Goal: Register for event/course

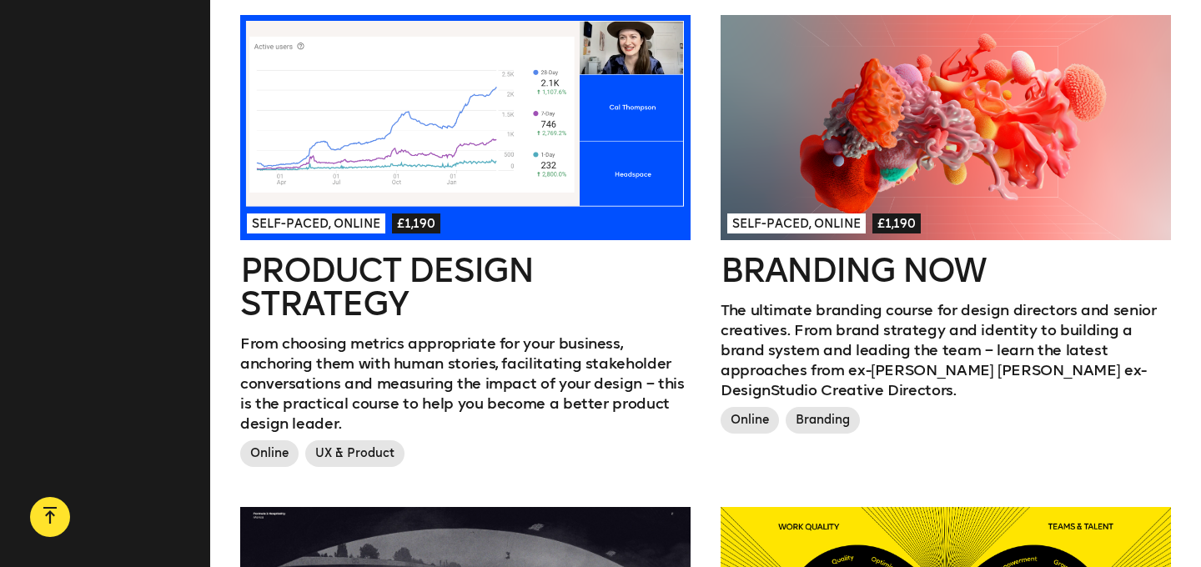
scroll to position [945, 0]
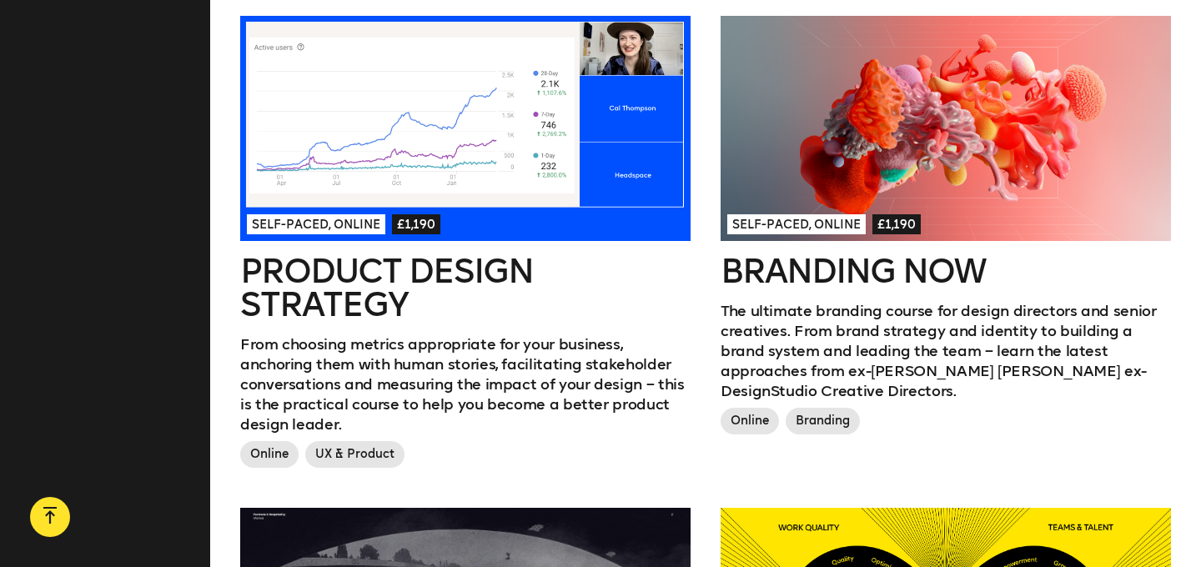
click at [949, 121] on div at bounding box center [946, 128] width 451 height 225
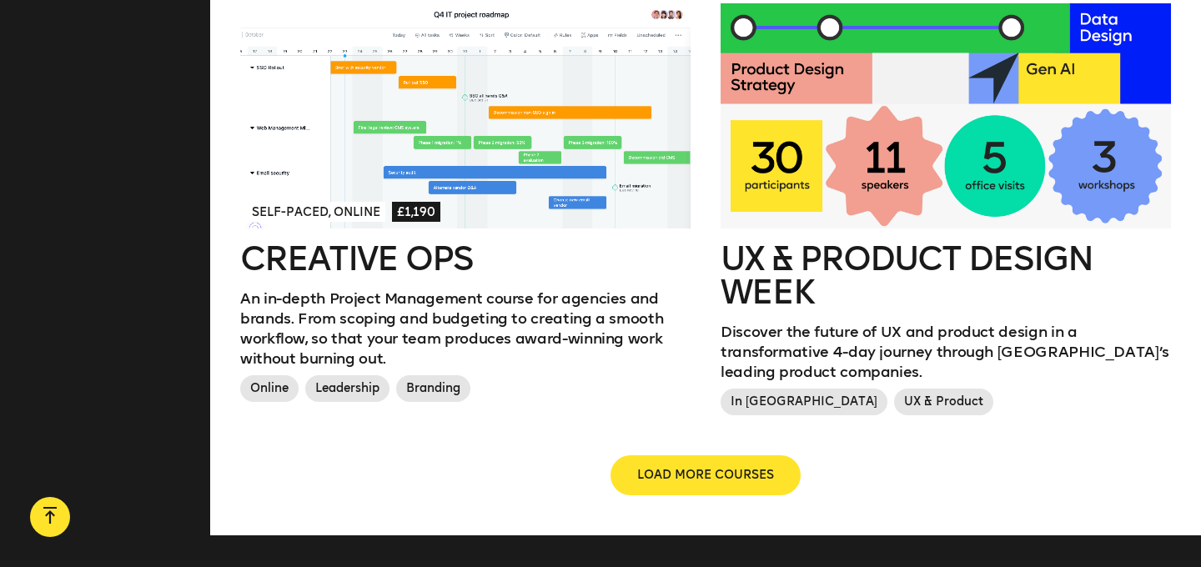
scroll to position [1912, 0]
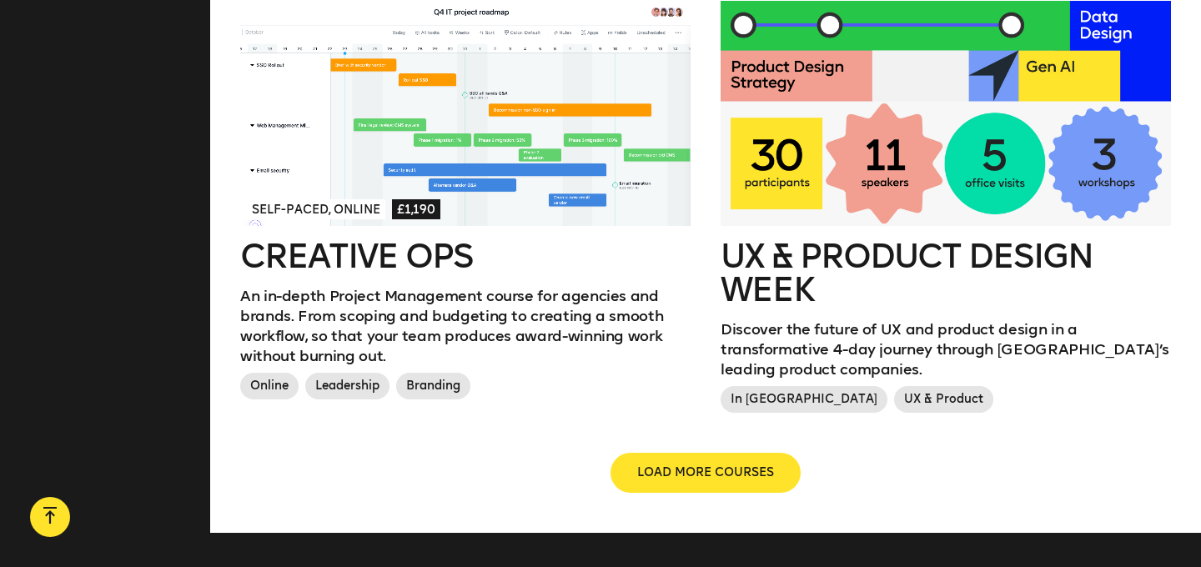
click at [888, 157] on div at bounding box center [946, 113] width 451 height 225
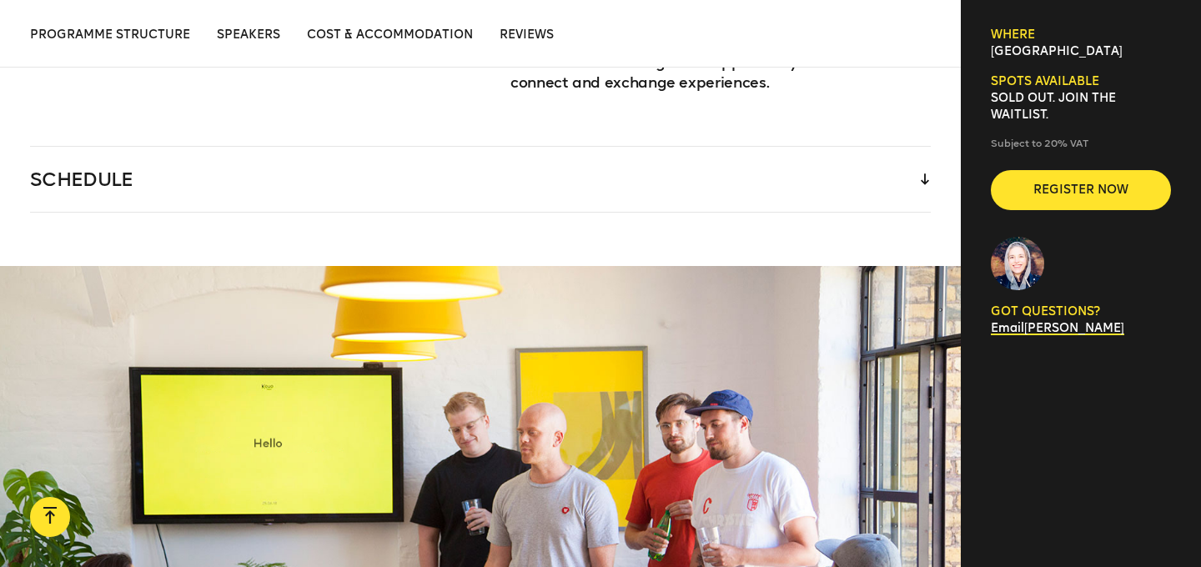
scroll to position [2577, 0]
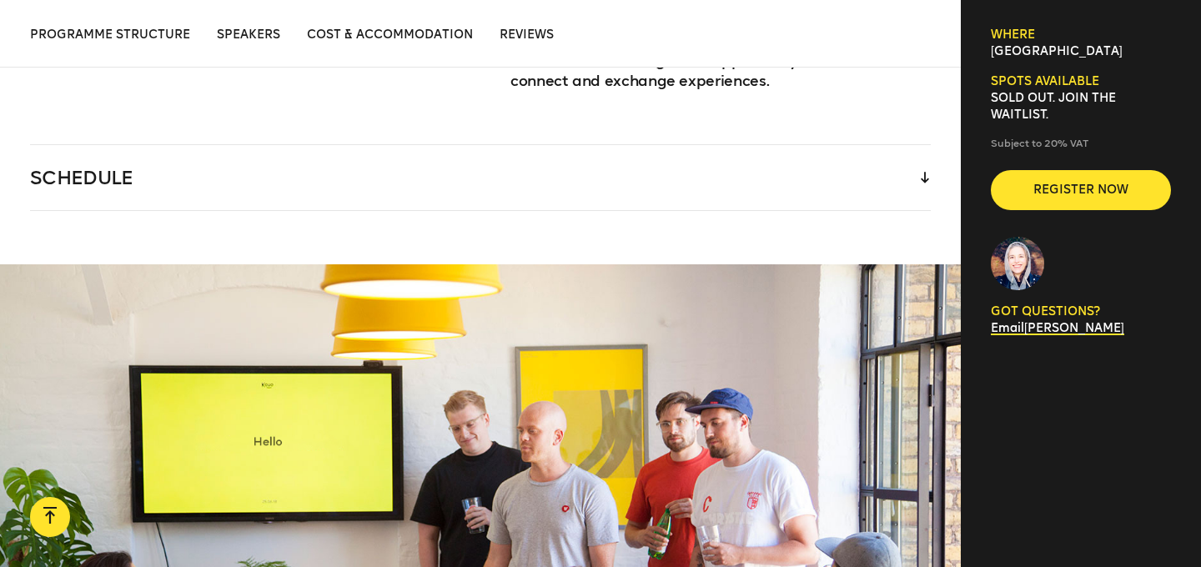
scroll to position [1912, 0]
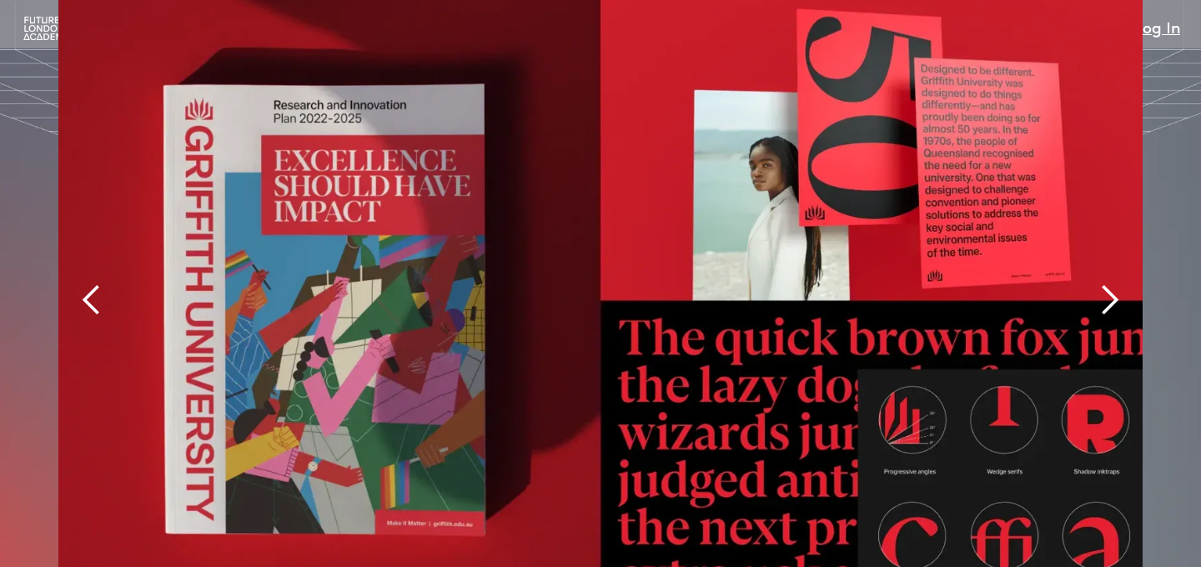
scroll to position [3609, 0]
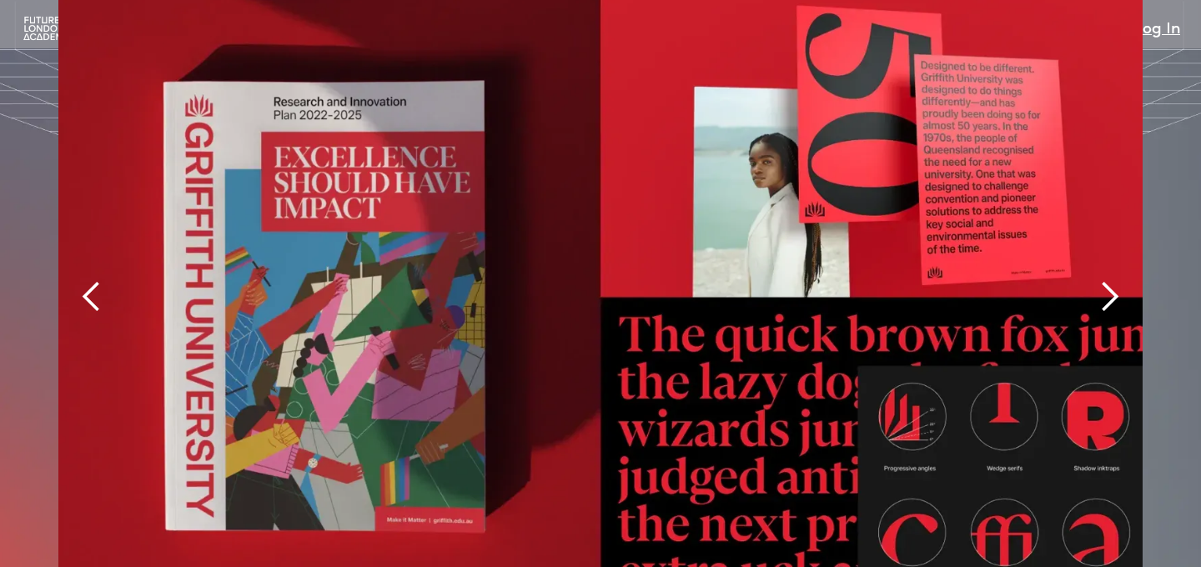
click at [1106, 280] on div "next slide" at bounding box center [1109, 296] width 33 height 33
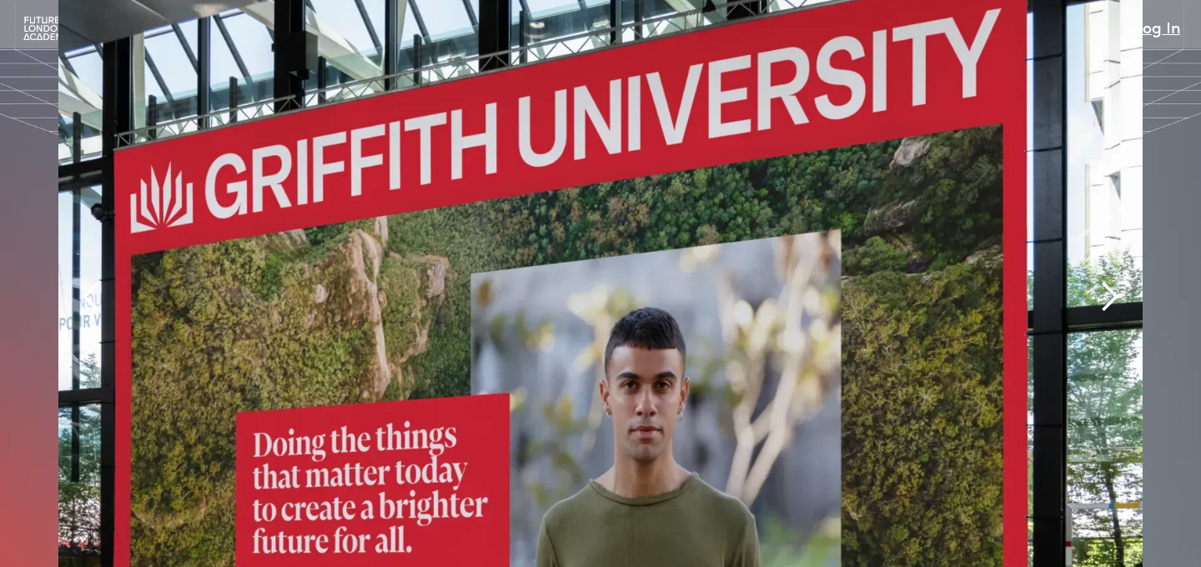
click at [1106, 280] on div "next slide" at bounding box center [1109, 296] width 33 height 33
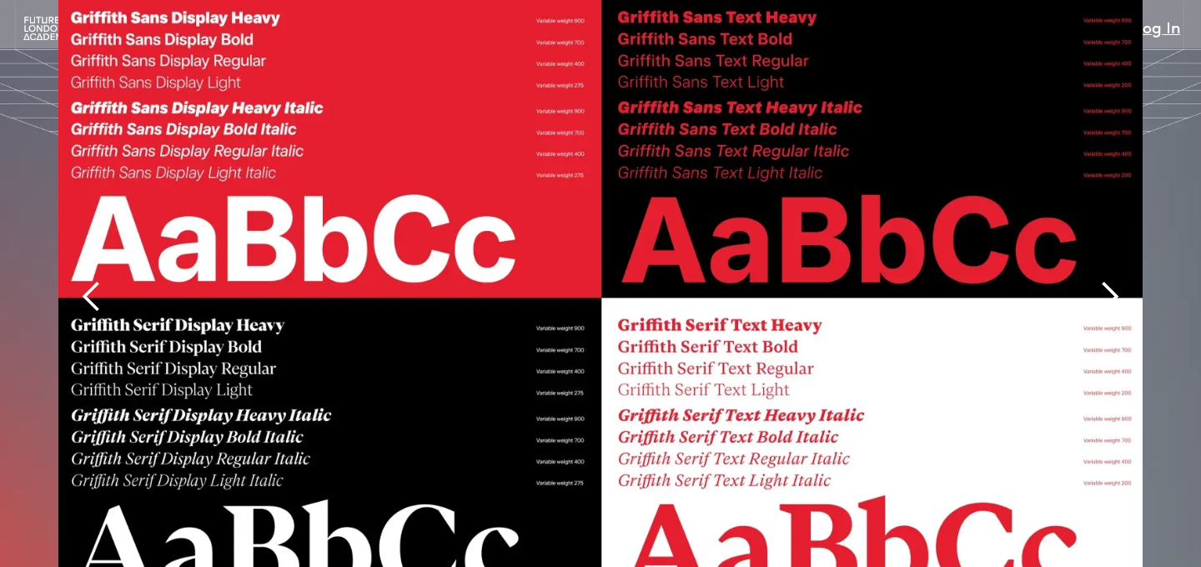
click at [1106, 280] on div "next slide" at bounding box center [1109, 296] width 33 height 33
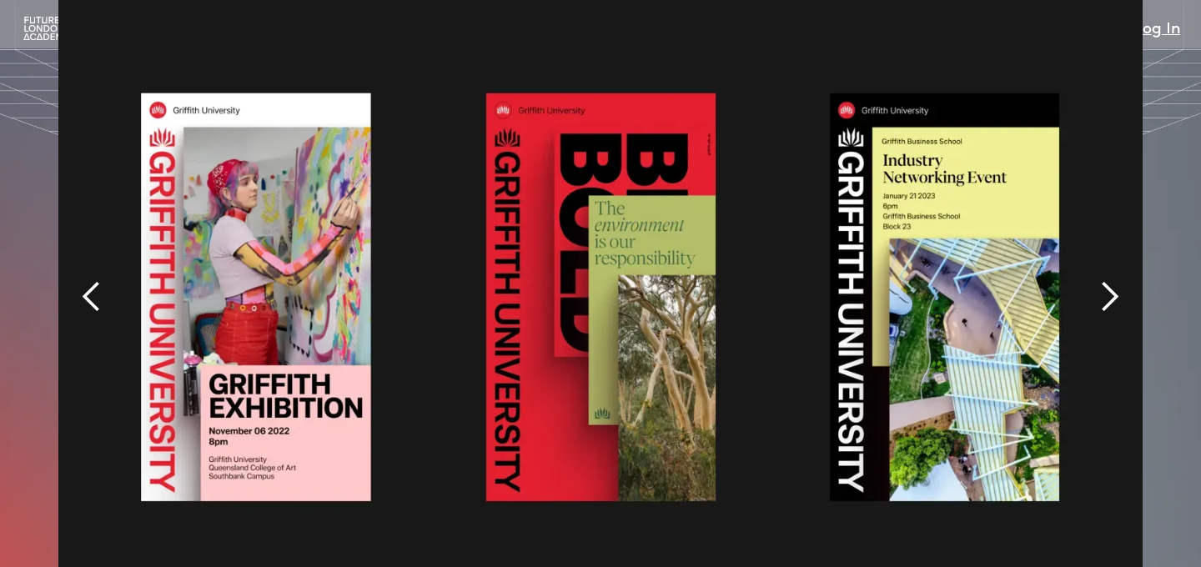
click at [1106, 280] on div "next slide" at bounding box center [1109, 296] width 33 height 33
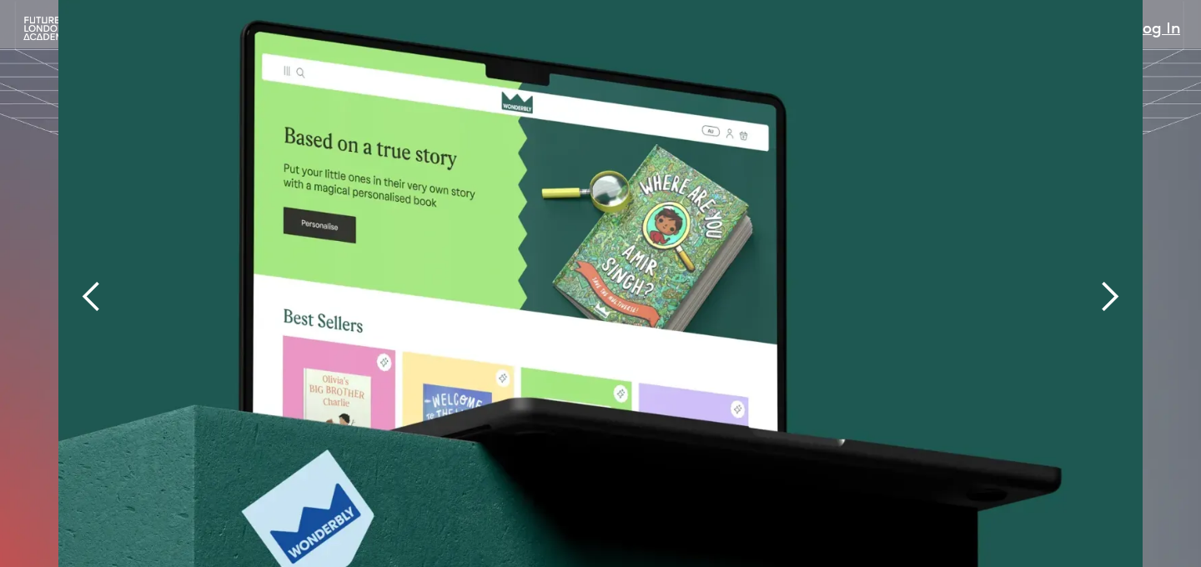
click at [1106, 280] on div "next slide" at bounding box center [1109, 296] width 33 height 33
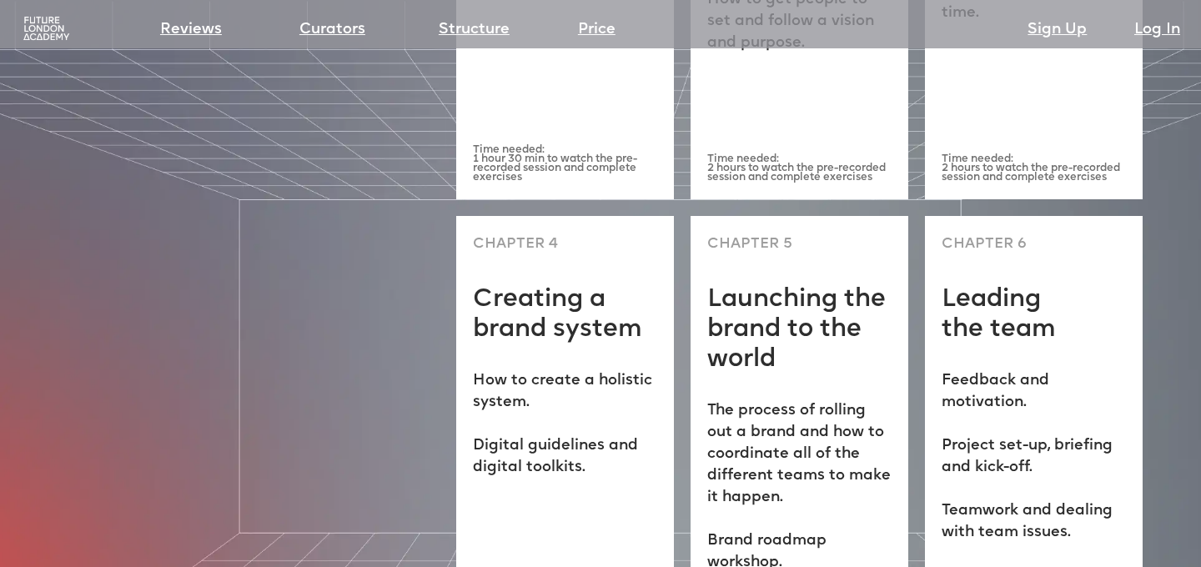
scroll to position [4697, 0]
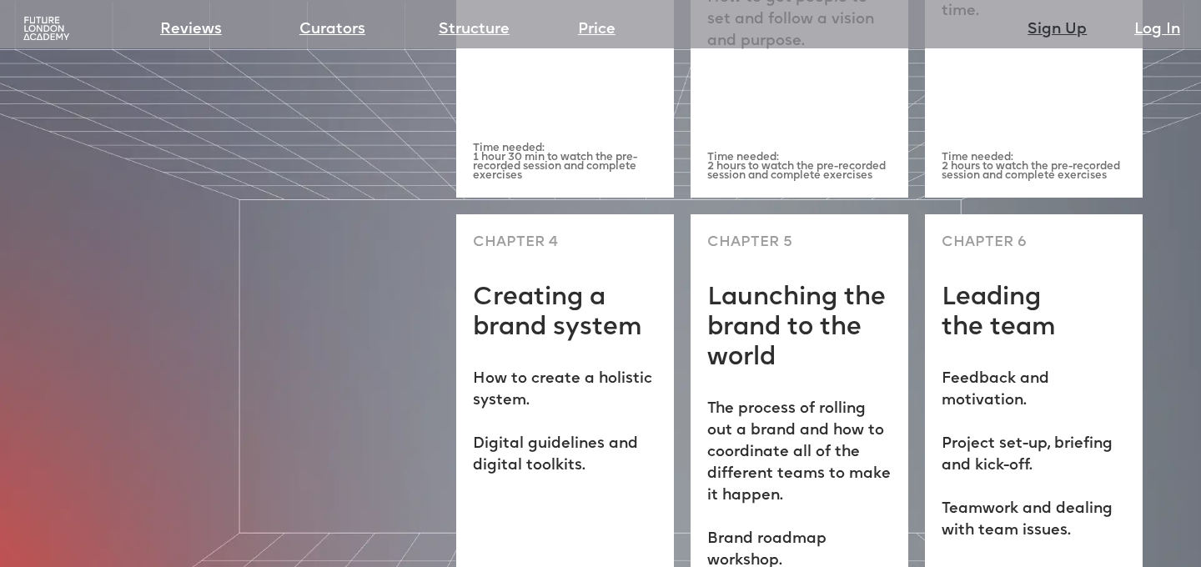
click at [1064, 19] on link "Sign Up" at bounding box center [1057, 29] width 59 height 23
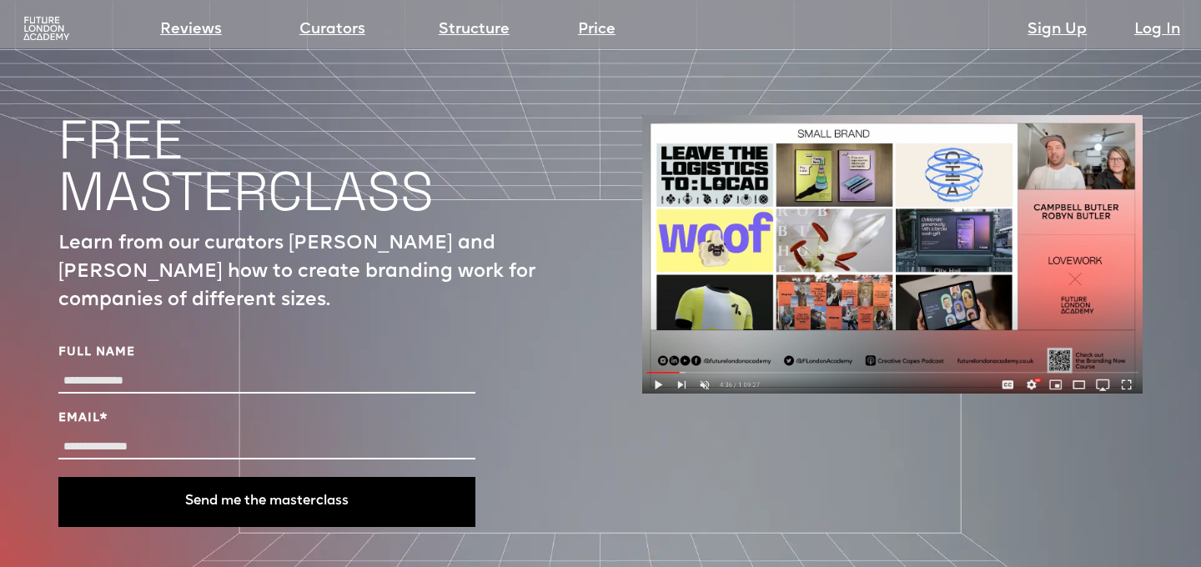
scroll to position [5535, 0]
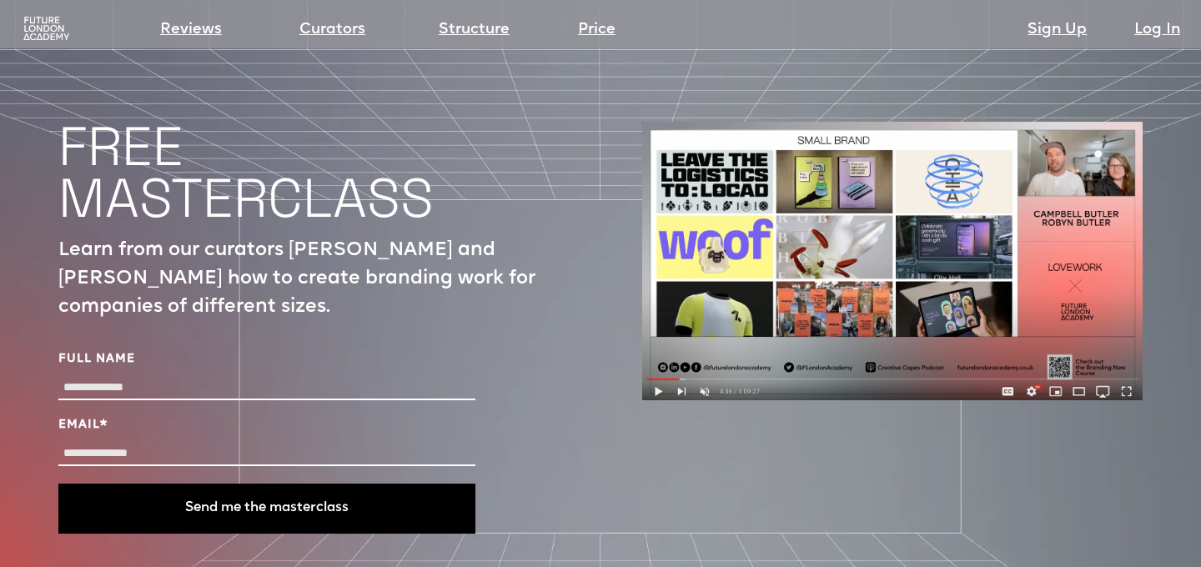
click at [316, 121] on h1 "FREE MASTERCLASS" at bounding box center [245, 172] width 375 height 103
click at [208, 376] on input "Full Name" at bounding box center [266, 388] width 417 height 24
